Goal: Information Seeking & Learning: Learn about a topic

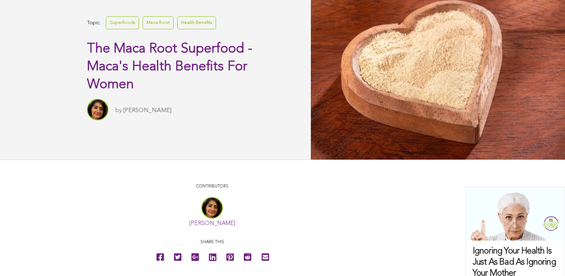
scroll to position [165, 0]
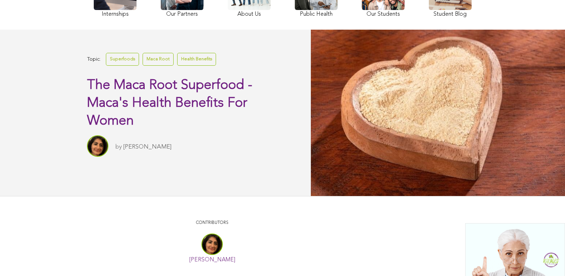
click at [143, 65] on link "Maca Root" at bounding box center [158, 59] width 31 height 12
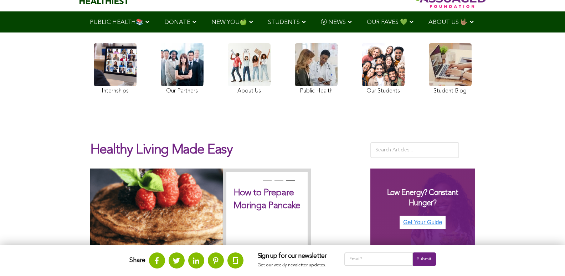
scroll to position [27, 0]
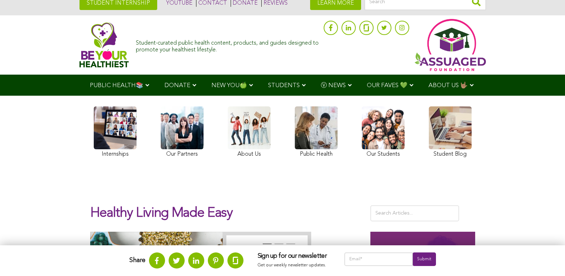
click at [429, 88] on span "ABOUT US 🤟🏽" at bounding box center [448, 85] width 39 height 6
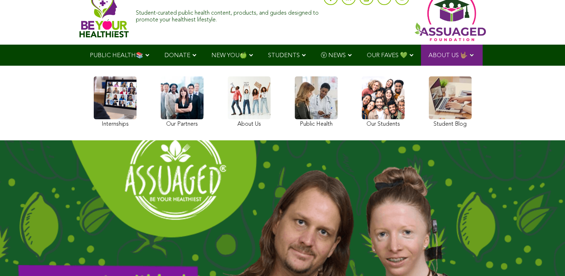
scroll to position [42, 0]
